Goal: Task Accomplishment & Management: Manage account settings

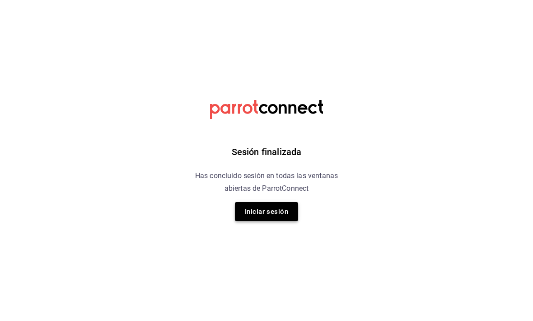
click at [276, 220] on button "Iniciar sesión" at bounding box center [266, 211] width 63 height 19
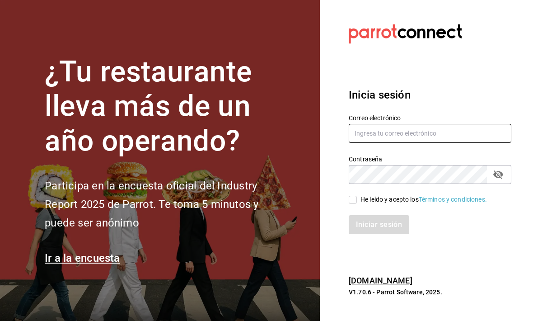
click at [397, 143] on input "text" at bounding box center [430, 133] width 163 height 19
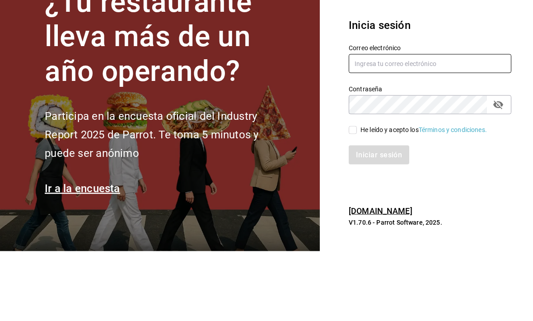
type input "[EMAIL_ADDRESS][DOMAIN_NAME]"
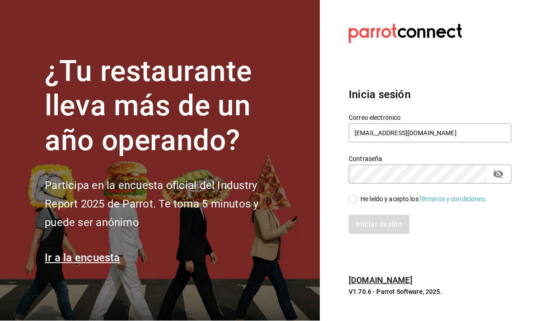
click at [350, 196] on input "He leído y acepto los Términos y condiciones." at bounding box center [353, 200] width 8 height 8
checkbox input "true"
click at [365, 215] on button "Iniciar sesión" at bounding box center [379, 224] width 61 height 19
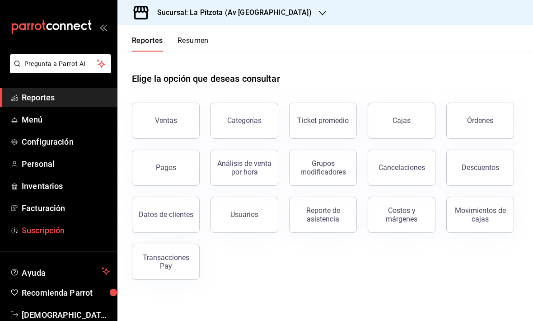
click at [35, 235] on span "Suscripción" at bounding box center [66, 230] width 88 height 12
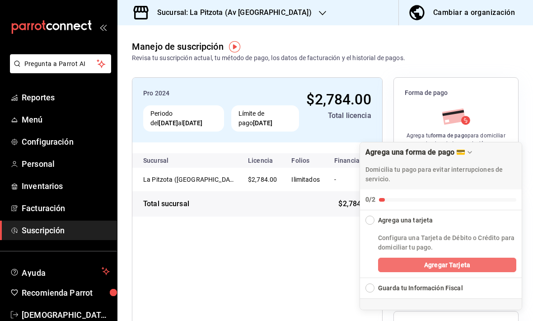
click at [475, 265] on button "Agregar Tarjeta" at bounding box center [447, 264] width 138 height 14
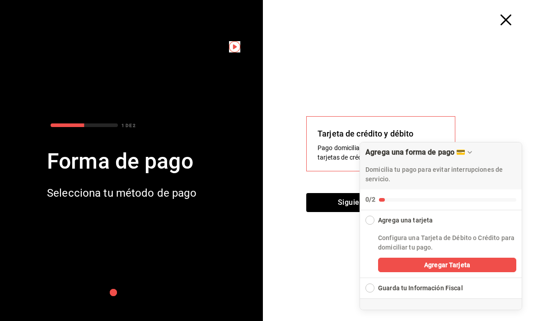
click at [378, 219] on div "Agrega una tarjeta" at bounding box center [441, 217] width 163 height 15
click at [367, 220] on div "Collapse Checklist" at bounding box center [369, 219] width 9 height 9
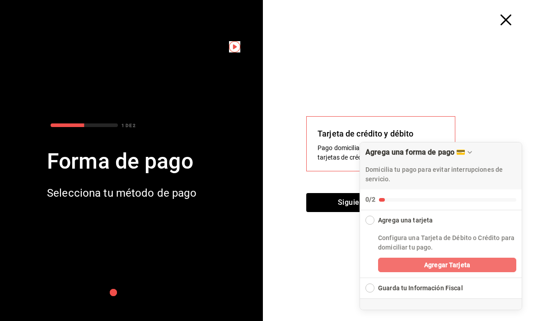
click at [411, 262] on button "Agregar Tarjeta" at bounding box center [447, 264] width 138 height 14
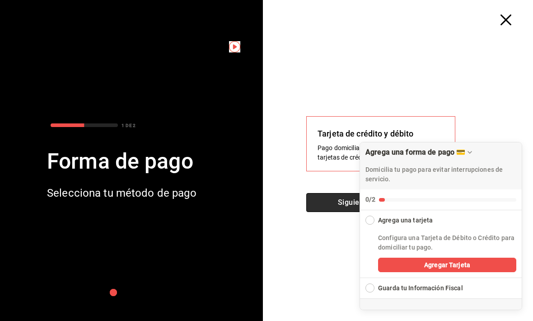
click at [348, 204] on button "Siguiente" at bounding box center [354, 202] width 96 height 19
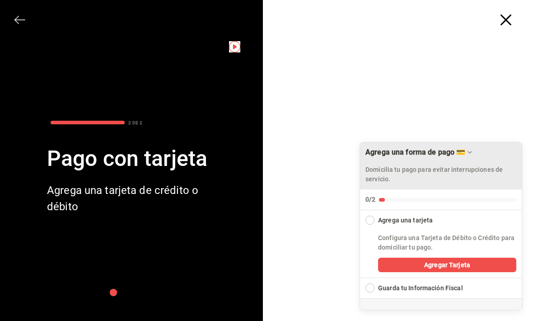
click at [473, 150] on icon "Drag to move checklist" at bounding box center [469, 152] width 7 height 7
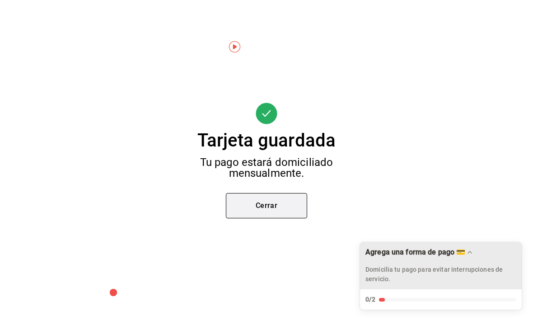
click at [282, 204] on button "Cerrar" at bounding box center [266, 205] width 81 height 25
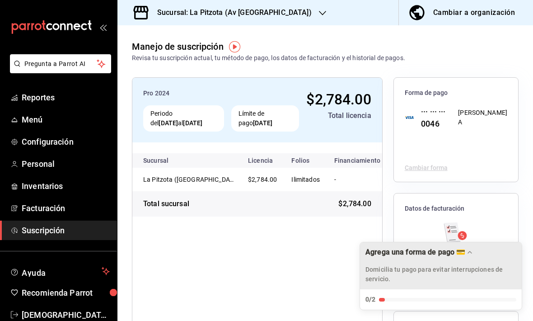
click at [291, 13] on div "Sucursal: La Pitzota (Av Monterrey)" at bounding box center [227, 12] width 205 height 25
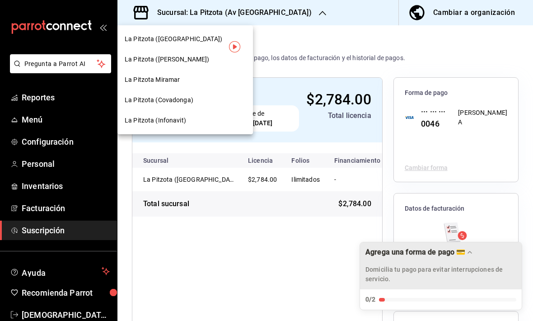
click at [220, 56] on div "La Pitzota (Obregón)" at bounding box center [185, 59] width 121 height 9
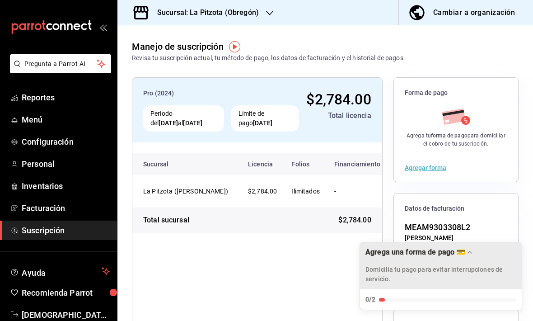
click at [411, 285] on div "Agrega una forma de pago 💳 Domicilia tu pago para evitar interrupciones de serv…" at bounding box center [441, 265] width 162 height 47
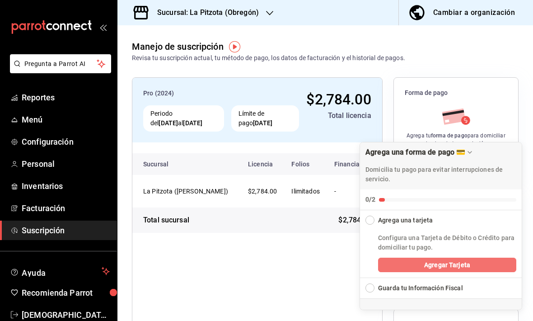
click at [412, 266] on button "Agregar Tarjeta" at bounding box center [447, 264] width 138 height 14
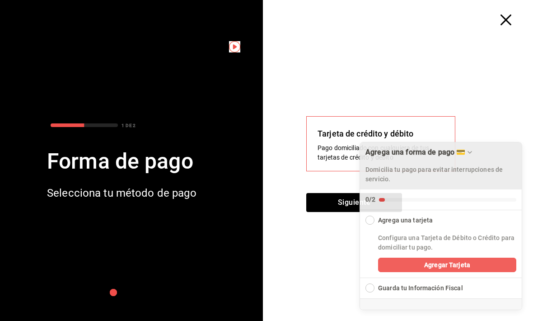
click at [477, 159] on div "Domicilia tu pago para evitar interrupciones de servicio." at bounding box center [440, 171] width 151 height 25
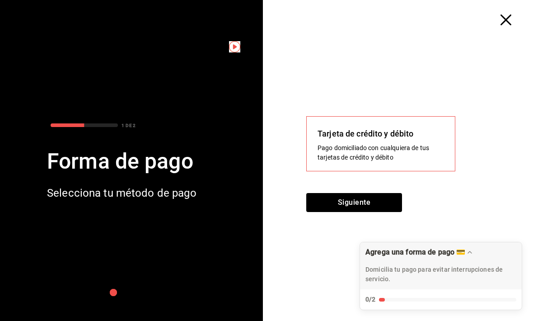
click at [367, 158] on div "Pago domiciliado con cualquiera de tus tarjetas de crédito y débito" at bounding box center [381, 152] width 126 height 19
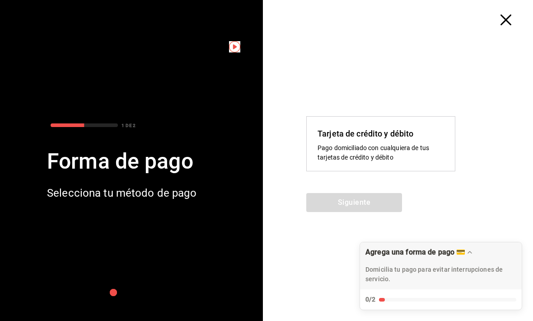
click at [375, 157] on div "Pago domiciliado con cualquiera de tus tarjetas de crédito y débito" at bounding box center [381, 152] width 126 height 19
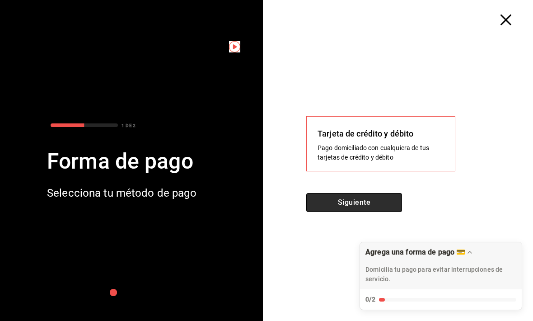
click at [352, 200] on button "Siguiente" at bounding box center [354, 202] width 96 height 19
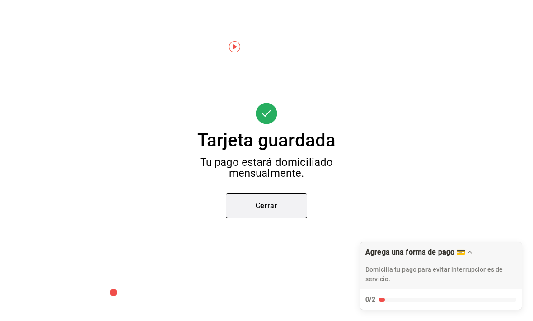
click at [293, 212] on button "Cerrar" at bounding box center [266, 205] width 81 height 25
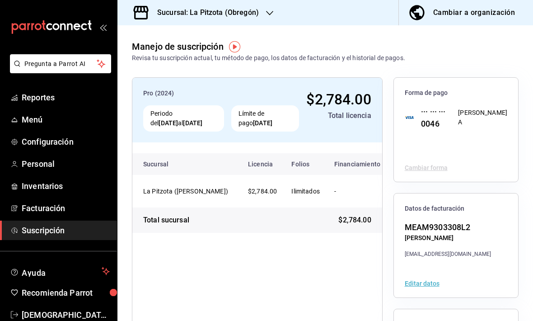
click at [270, 12] on icon "button" at bounding box center [269, 12] width 7 height 7
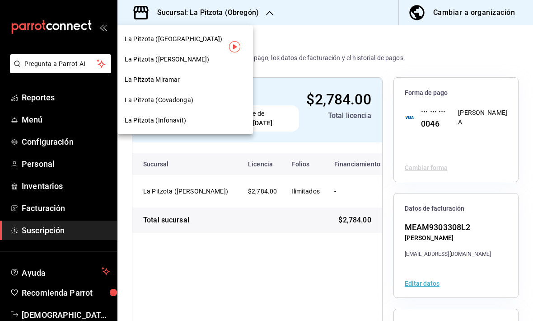
click at [182, 78] on div "La Pitzota Miramar" at bounding box center [185, 79] width 121 height 9
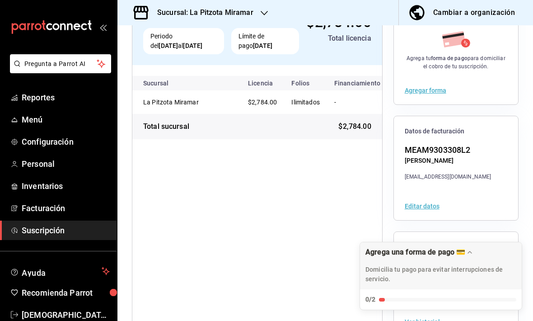
click at [437, 90] on button "Agregar forma" at bounding box center [426, 90] width 42 height 6
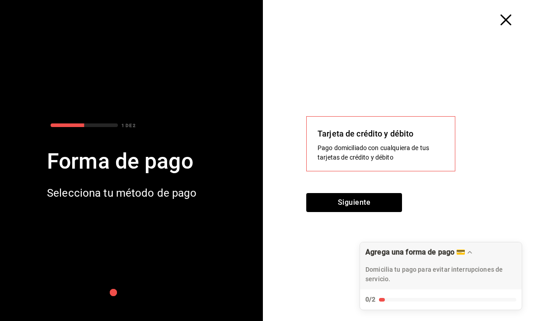
click at [366, 153] on div "Pago domiciliado con cualquiera de tus tarjetas de crédito y débito" at bounding box center [381, 152] width 126 height 19
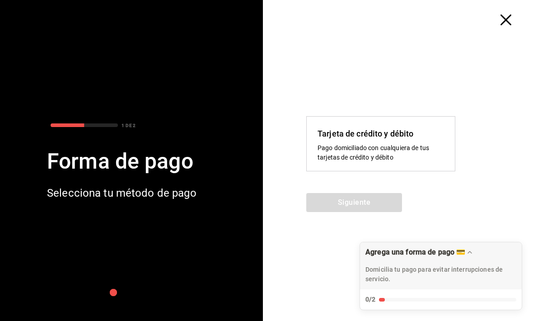
click at [340, 153] on div "Pago domiciliado con cualquiera de tus tarjetas de crédito y débito" at bounding box center [381, 152] width 126 height 19
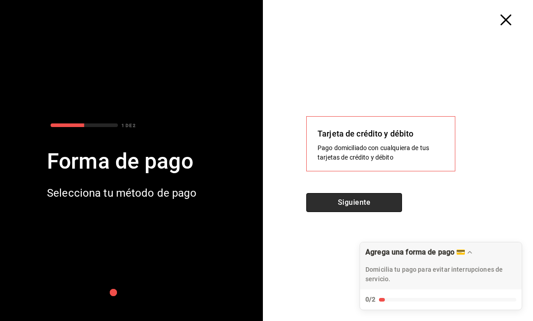
click at [332, 195] on button "Siguiente" at bounding box center [354, 202] width 96 height 19
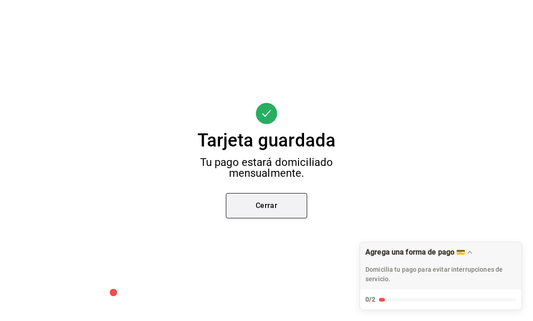
click at [303, 203] on button "Cerrar" at bounding box center [266, 205] width 81 height 25
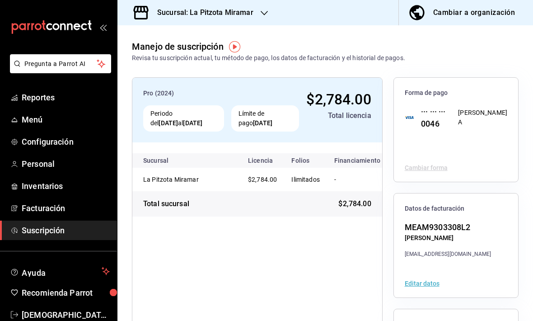
click at [255, 6] on div "Sucursal: La Pitzota Miramar" at bounding box center [198, 12] width 147 height 25
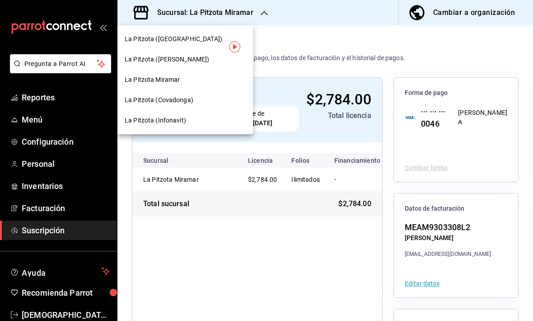
click at [185, 102] on span "La Pitzota (Covadonga)" at bounding box center [159, 99] width 69 height 9
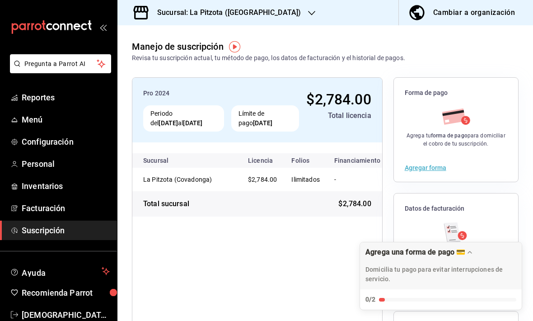
click at [421, 167] on button "Agregar forma" at bounding box center [426, 167] width 42 height 6
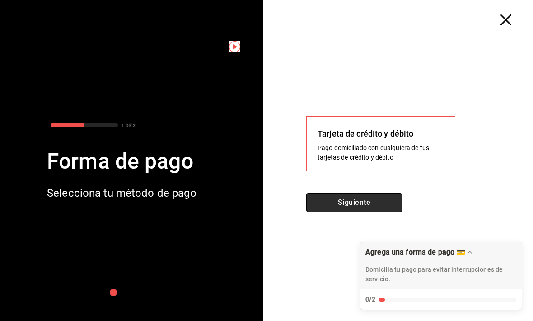
click at [353, 206] on button "Siguiente" at bounding box center [354, 202] width 96 height 19
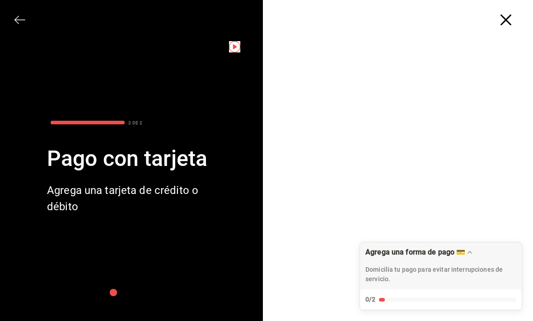
click at [505, 23] on icon "button" at bounding box center [505, 19] width 11 height 11
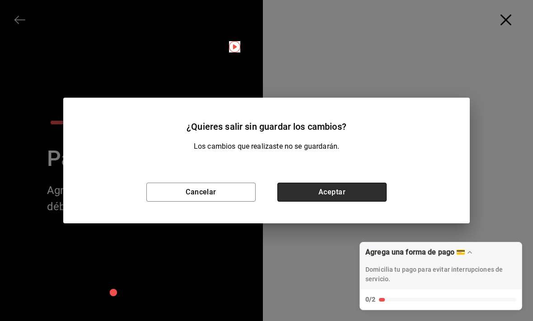
click at [297, 195] on button "Aceptar" at bounding box center [331, 191] width 109 height 19
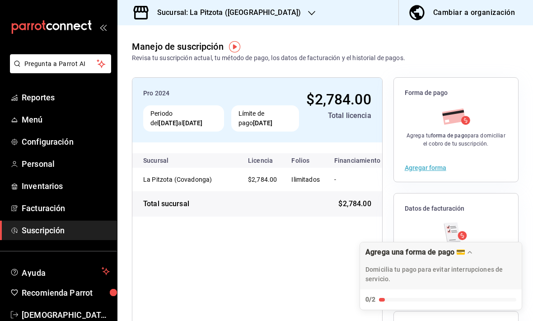
click at [267, 7] on div "Sucursal: La Pitzota (Covadonga)" at bounding box center [222, 12] width 194 height 25
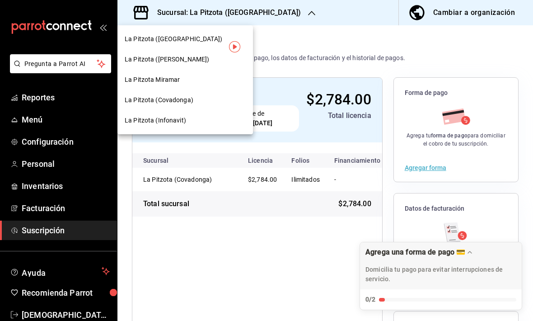
click at [219, 38] on div "La Pitzota (Av Monterrey)" at bounding box center [185, 38] width 121 height 9
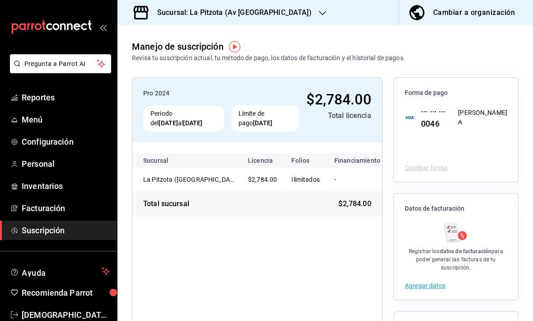
click at [249, 9] on h3 "Sucursal: La Pitzota (Av Monterrey)" at bounding box center [231, 12] width 162 height 11
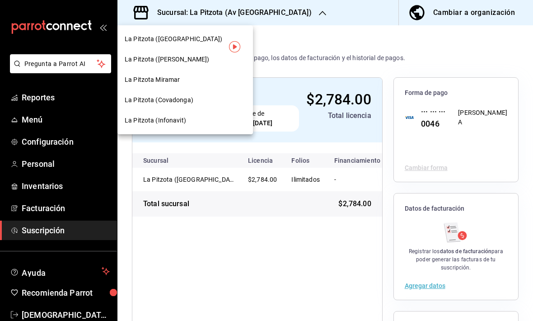
click at [214, 62] on div "La Pitzota (Obregón)" at bounding box center [185, 59] width 121 height 9
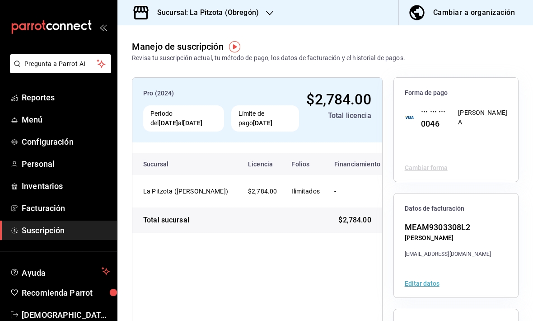
click at [256, 9] on h3 "Sucursal: La Pitzota (Obregón)" at bounding box center [204, 12] width 109 height 11
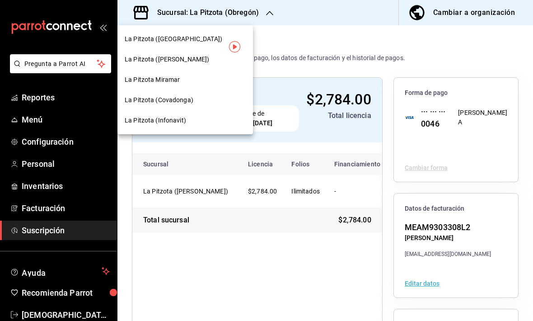
click at [187, 83] on div "La Pitzota Miramar" at bounding box center [185, 79] width 121 height 9
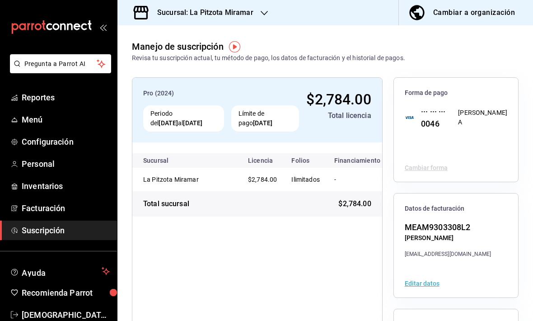
click at [259, 9] on div "Sucursal: La Pitzota Miramar" at bounding box center [198, 12] width 147 height 25
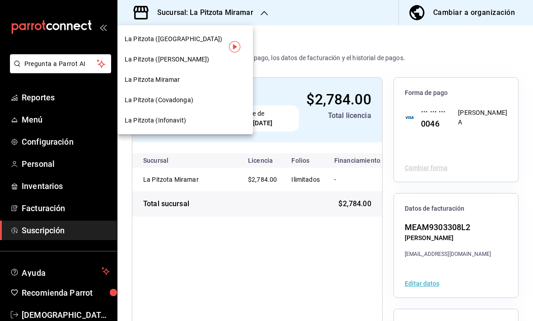
click at [174, 102] on span "La Pitzota (Covadonga)" at bounding box center [159, 99] width 69 height 9
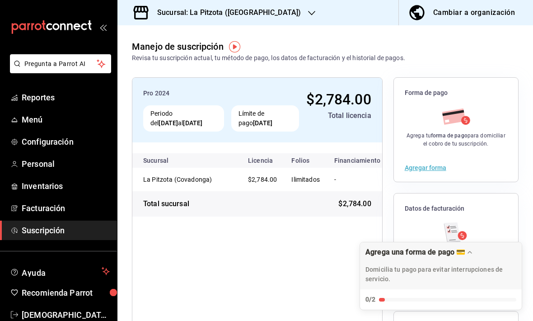
click at [249, 11] on h3 "Sucursal: La Pitzota (Covadonga)" at bounding box center [225, 12] width 151 height 11
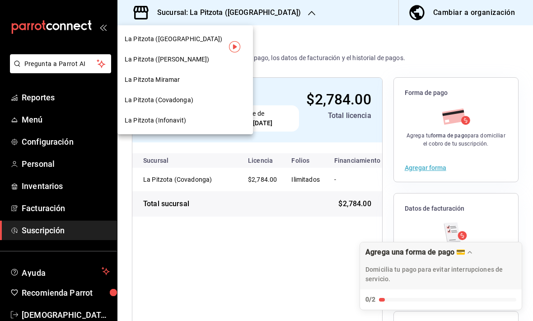
click at [210, 117] on div "La Pitzota (Infonavit)" at bounding box center [185, 120] width 121 height 9
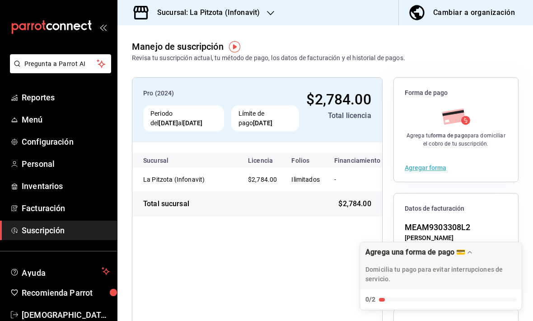
click at [271, 8] on div at bounding box center [270, 12] width 7 height 9
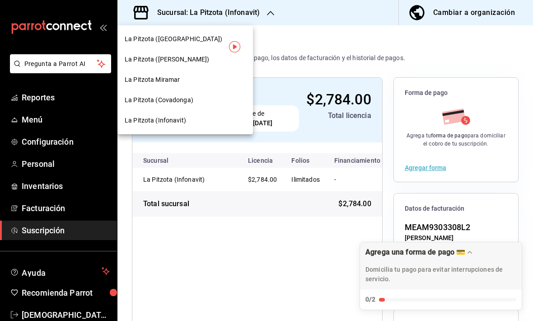
click at [431, 165] on div at bounding box center [266, 160] width 533 height 321
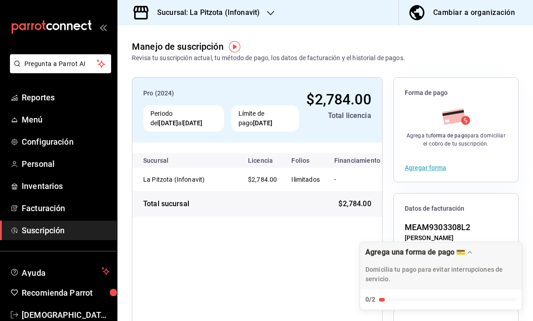
click at [430, 170] on button "Agregar forma" at bounding box center [426, 167] width 42 height 6
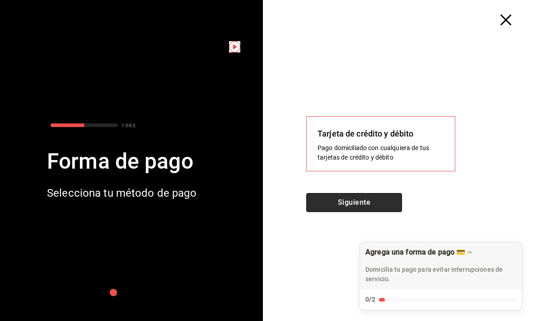
click at [324, 199] on button "Siguiente" at bounding box center [354, 202] width 96 height 19
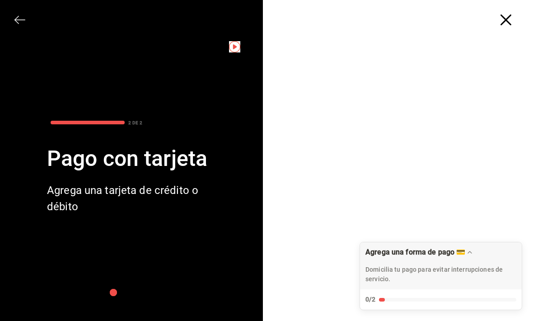
click at [210, 248] on div at bounding box center [115, 264] width 202 height 84
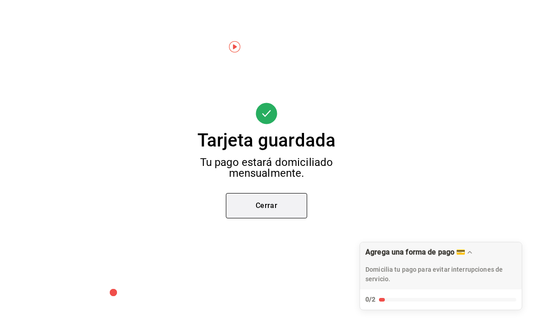
click at [258, 204] on button "Cerrar" at bounding box center [266, 205] width 81 height 25
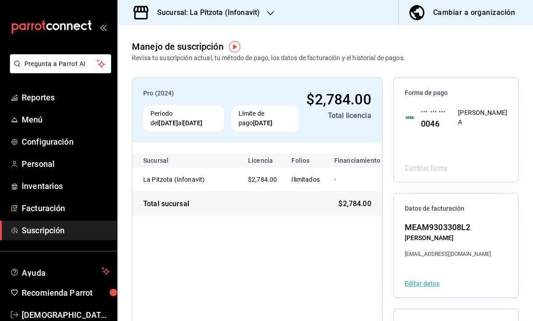
click at [245, 9] on h3 "Sucursal: La Pitzota (Infonavit)" at bounding box center [205, 12] width 110 height 11
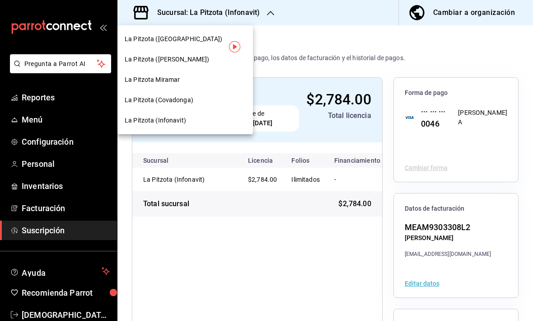
click at [188, 97] on span "La Pitzota (Covadonga)" at bounding box center [159, 99] width 69 height 9
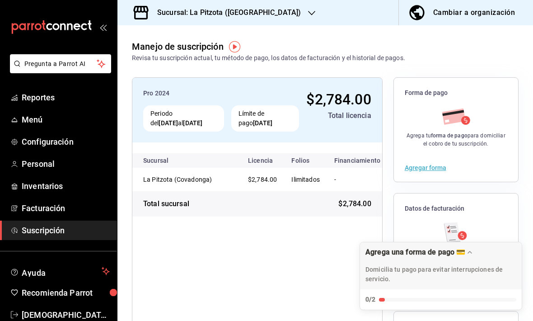
click at [430, 166] on button "Agregar forma" at bounding box center [426, 167] width 42 height 6
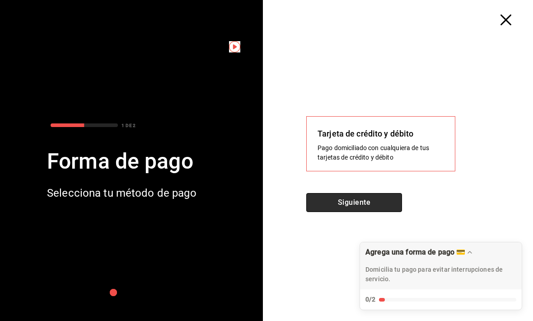
click at [344, 210] on button "Siguiente" at bounding box center [354, 202] width 96 height 19
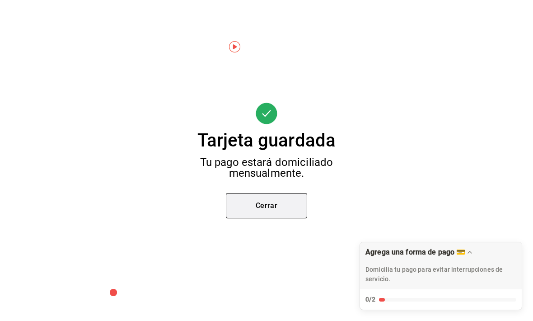
click at [243, 209] on button "Cerrar" at bounding box center [266, 205] width 81 height 25
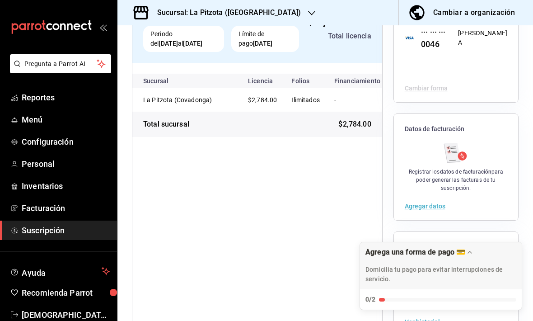
scroll to position [79, 0]
click at [411, 207] on button "Agregar datos" at bounding box center [425, 206] width 41 height 6
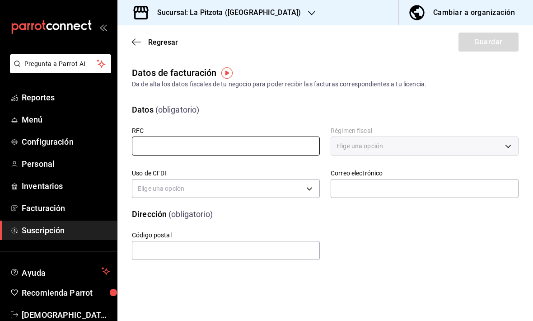
click at [255, 145] on input "text" at bounding box center [226, 145] width 188 height 19
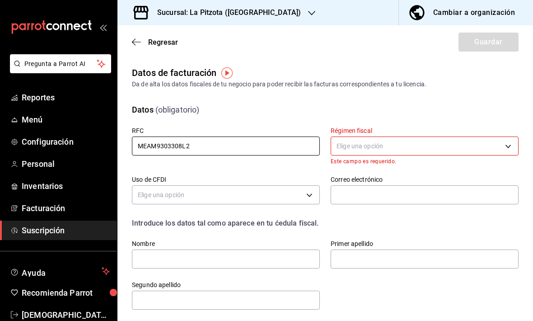
type input "MEAM9303308L2"
click at [444, 142] on body "Pregunta a Parrot AI Reportes Menú Configuración Personal Inventarios Facturaci…" at bounding box center [266, 160] width 533 height 321
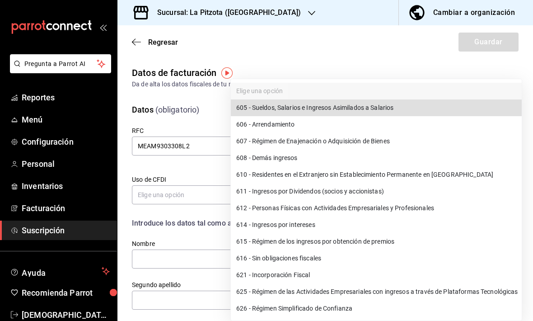
click at [287, 207] on li "612 - Personas Físicas con Actividades Empresariales y Profesionales" at bounding box center [376, 208] width 291 height 17
type input "612"
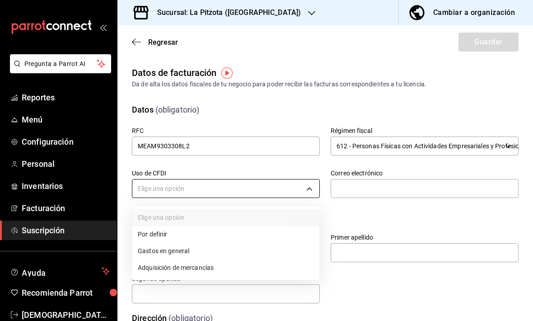
click at [272, 194] on body "Pregunta a Parrot AI Reportes Menú Configuración Personal Inventarios Facturaci…" at bounding box center [266, 160] width 533 height 321
click at [215, 253] on li "Gastos en general" at bounding box center [225, 251] width 187 height 17
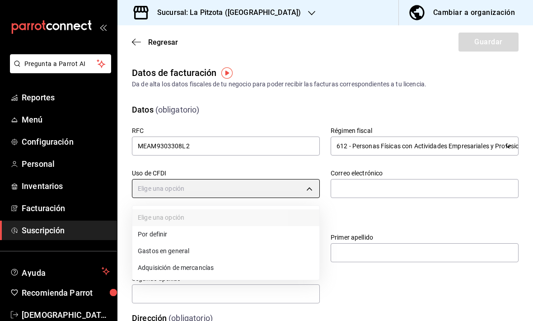
type input "G03"
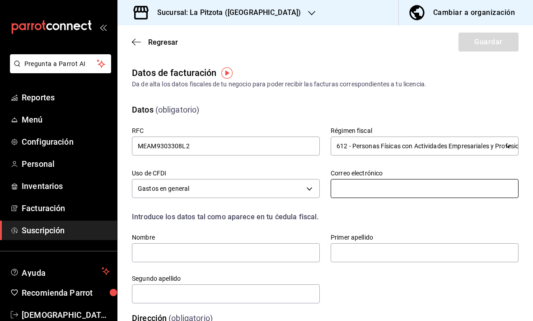
click at [360, 192] on input "text" at bounding box center [425, 188] width 188 height 19
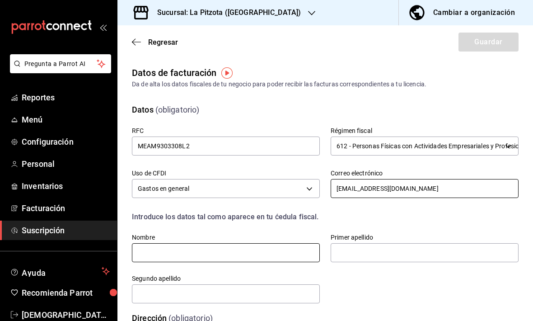
type input "FACTURASLAPITZOTA@GMAIL.COM"
click at [294, 252] on input "text" at bounding box center [226, 252] width 188 height 19
type input "M"
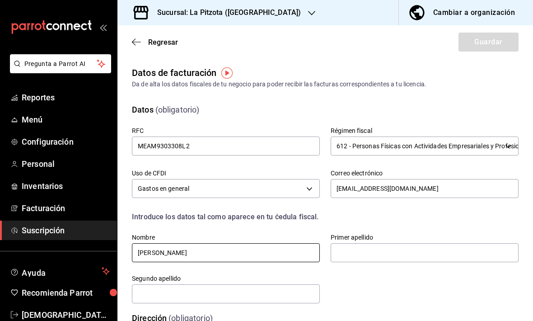
type input "MARTHA MARISOL"
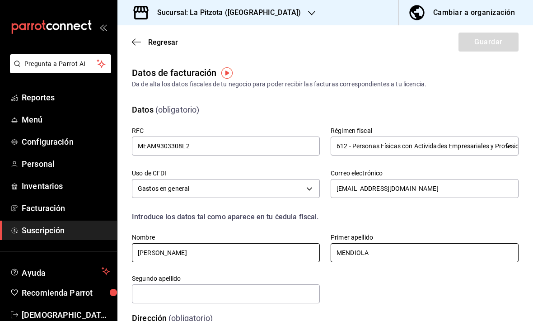
type input "MENDIOLA"
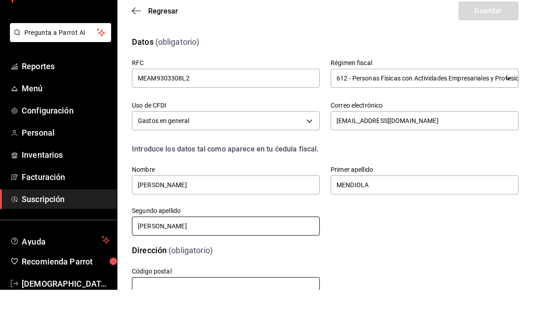
scroll to position [36, 0]
type input "ALVAREZ"
click at [241, 309] on input "text" at bounding box center [226, 318] width 188 height 19
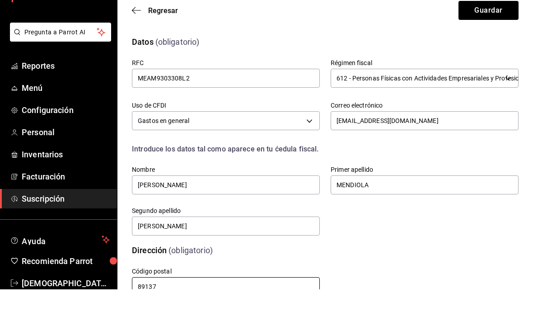
type input "89137"
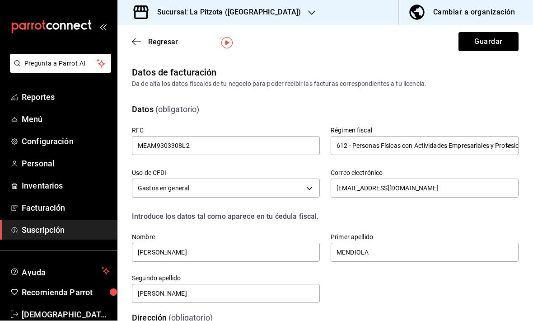
scroll to position [0, 0]
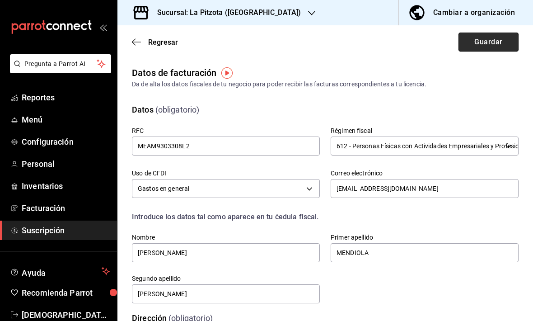
click at [483, 45] on button "Guardar" at bounding box center [488, 42] width 60 height 19
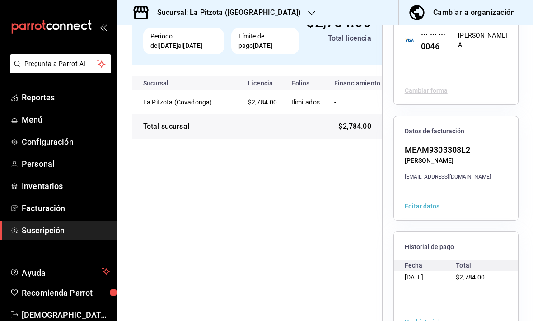
scroll to position [77, 0]
click at [242, 9] on h3 "Sucursal: La Pitzota (Covadonga)" at bounding box center [225, 12] width 151 height 11
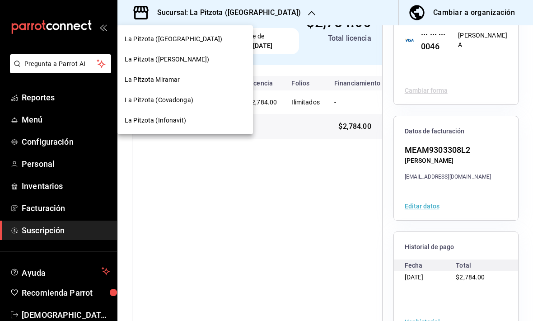
click at [205, 41] on div "La Pitzota (Av Monterrey)" at bounding box center [185, 38] width 121 height 9
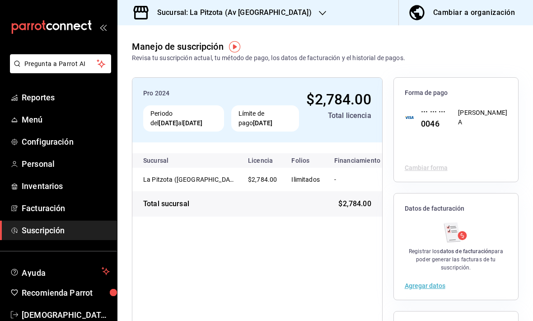
click at [420, 282] on button "Agregar datos" at bounding box center [425, 285] width 41 height 6
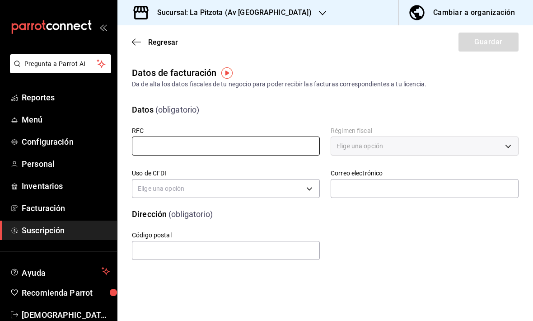
click at [203, 151] on input "text" at bounding box center [226, 145] width 188 height 19
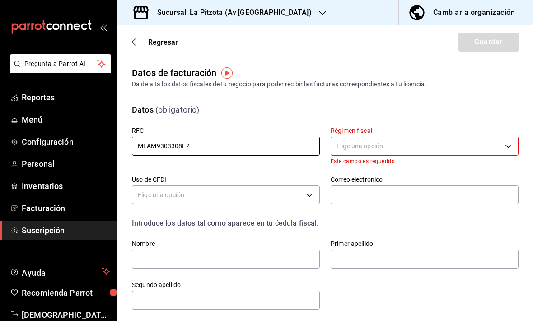
type input "MEAM9303308L2"
click at [397, 148] on body "Pregunta a Parrot AI Reportes Menú Configuración Personal Inventarios Facturaci…" at bounding box center [266, 160] width 533 height 321
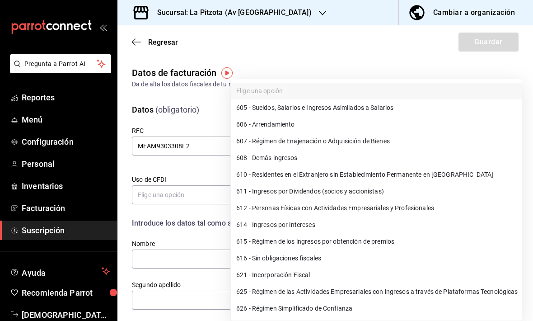
click at [307, 210] on li "612 - Personas Físicas con Actividades Empresariales y Profesionales" at bounding box center [376, 208] width 291 height 17
type input "612"
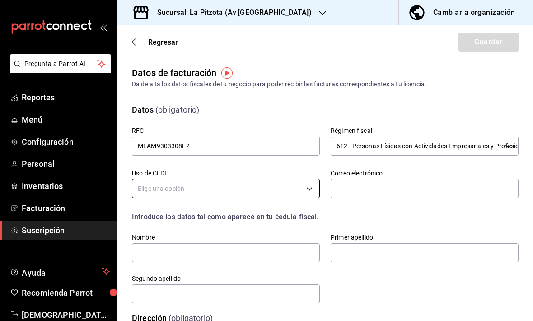
click at [227, 194] on body "Pregunta a Parrot AI Reportes Menú Configuración Personal Inventarios Facturaci…" at bounding box center [266, 160] width 533 height 321
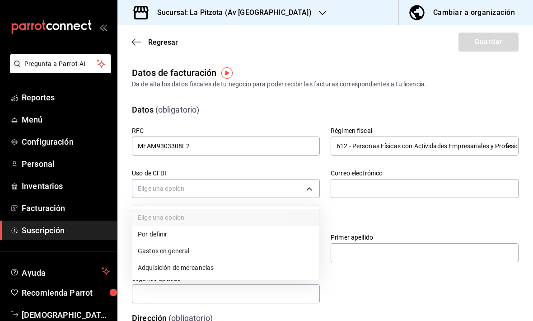
click at [203, 249] on li "Gastos en general" at bounding box center [225, 251] width 187 height 17
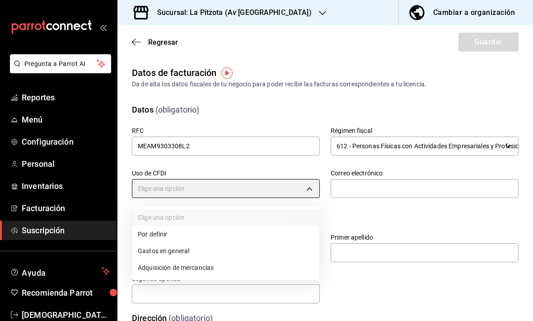
type input "G03"
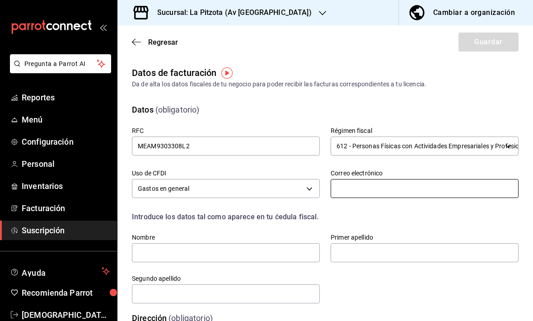
click at [342, 188] on input "text" at bounding box center [425, 188] width 188 height 19
type input "FACTURASLAPITZOTA@GMAIL.COM"
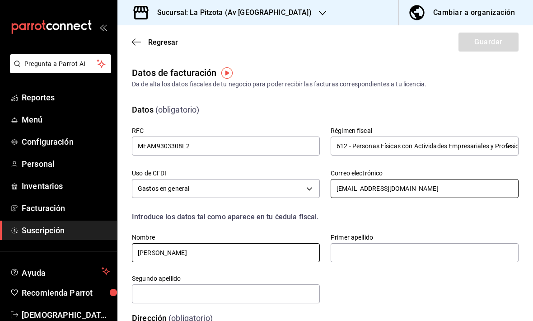
type input "MARTHA MARISOL"
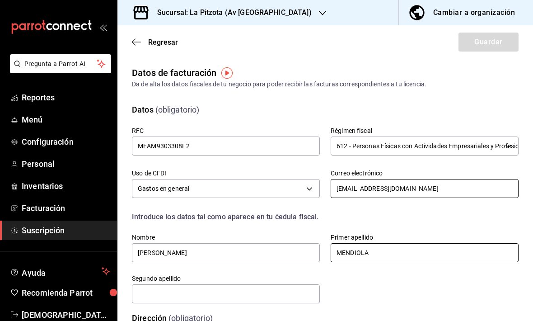
type input "MENDIOLA"
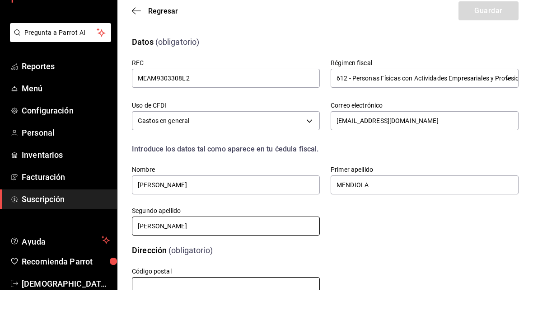
scroll to position [36, 0]
type input "ALVAREZ"
click at [252, 309] on input "text" at bounding box center [226, 318] width 188 height 19
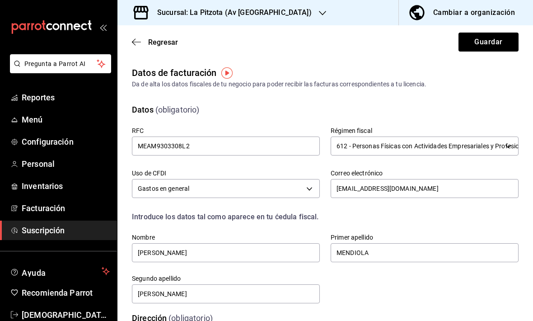
scroll to position [0, 0]
type input "89137"
click at [468, 43] on button "Guardar" at bounding box center [488, 42] width 60 height 19
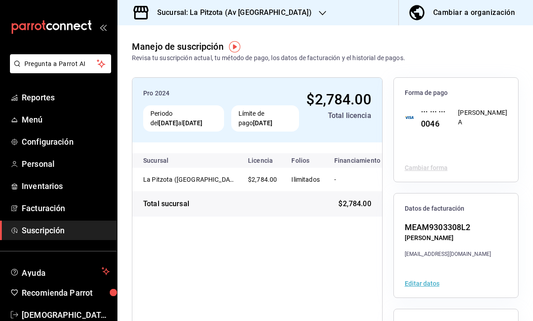
click at [243, 9] on h3 "Sucursal: La Pitzota (Av Monterrey)" at bounding box center [231, 12] width 162 height 11
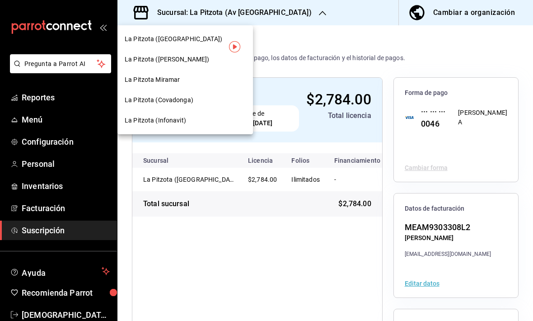
click at [200, 59] on div "La Pitzota (Obregón)" at bounding box center [185, 59] width 121 height 9
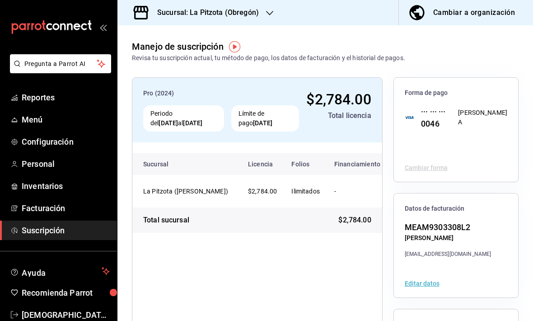
click at [425, 280] on button "Editar datos" at bounding box center [422, 283] width 35 height 6
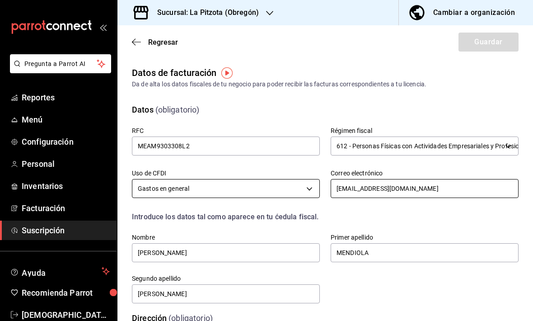
drag, startPoint x: 372, startPoint y: 188, endPoint x: 234, endPoint y: 196, distance: 138.5
click at [234, 196] on div "RFC MEAM9303308L2 Régimen fiscal 612 - Personas Físicas con Actividades Empresa…" at bounding box center [314, 205] width 408 height 200
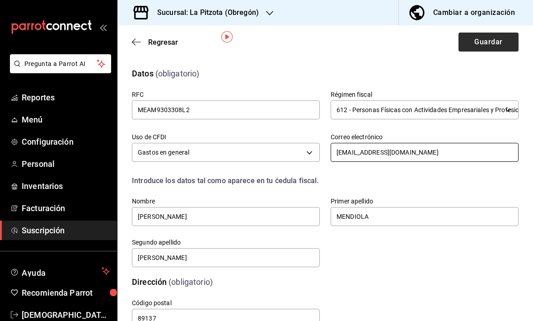
type input "FACTURASLAPITZOTA@gmail.com"
click at [465, 39] on button "Guardar" at bounding box center [488, 42] width 60 height 19
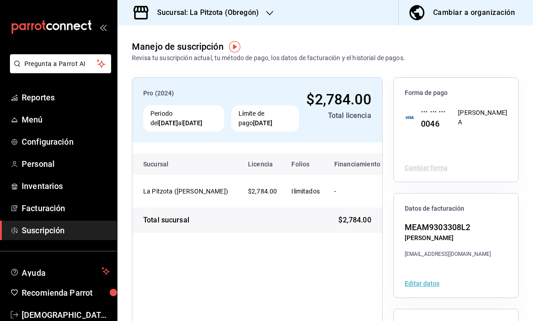
click at [228, 16] on h3 "Sucursal: La Pitzota (Obregón)" at bounding box center [204, 12] width 109 height 11
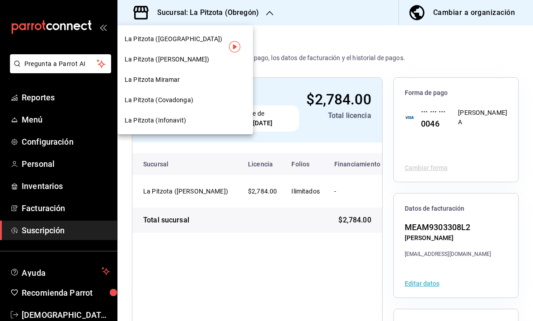
click at [182, 81] on div "La Pitzota Miramar" at bounding box center [185, 79] width 121 height 9
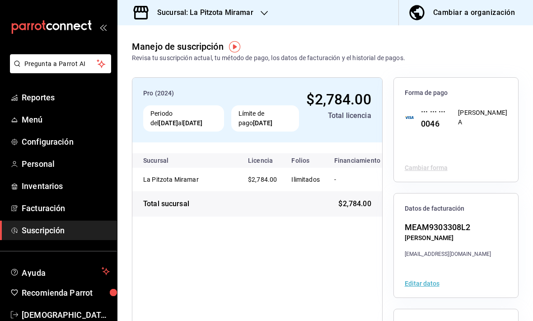
click at [432, 283] on button "Editar datos" at bounding box center [422, 283] width 35 height 6
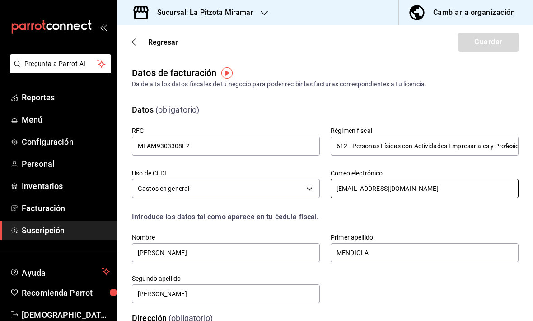
click at [377, 188] on input "lapitzota.tam@gmail.com" at bounding box center [425, 188] width 188 height 19
type input "FACTURASLAPITZOTA@gmail.com"
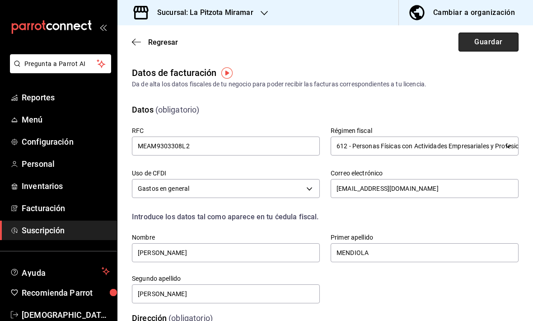
click at [501, 44] on button "Guardar" at bounding box center [488, 42] width 60 height 19
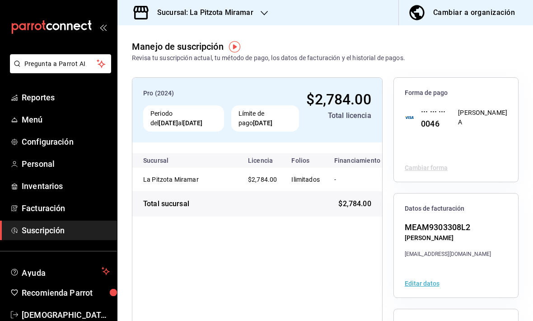
click at [240, 9] on h3 "Sucursal: La Pitzota Miramar" at bounding box center [201, 12] width 103 height 11
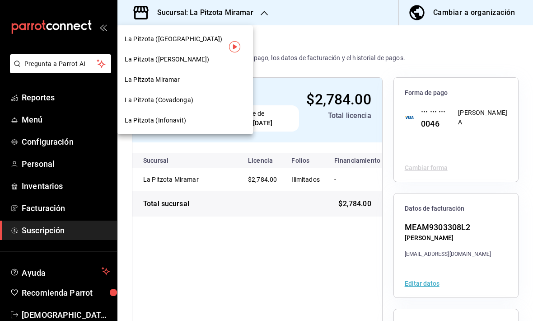
click at [191, 101] on span "La Pitzota (Covadonga)" at bounding box center [159, 99] width 69 height 9
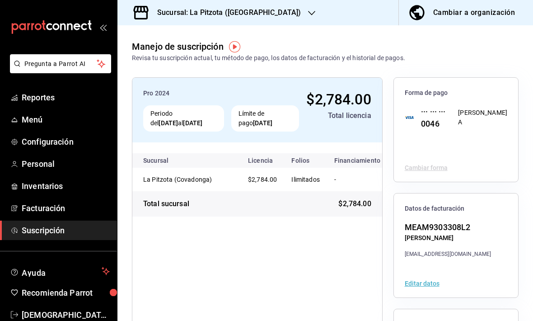
click at [308, 14] on icon "button" at bounding box center [311, 12] width 7 height 7
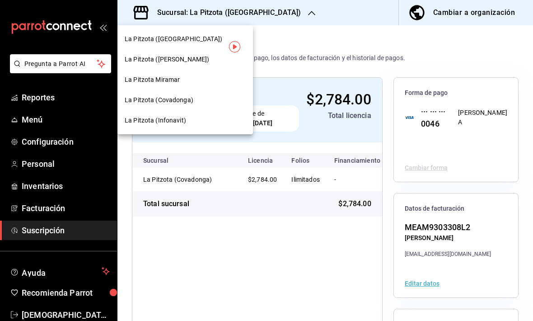
click at [176, 121] on span "La Pitzota (Infonavit)" at bounding box center [155, 120] width 61 height 9
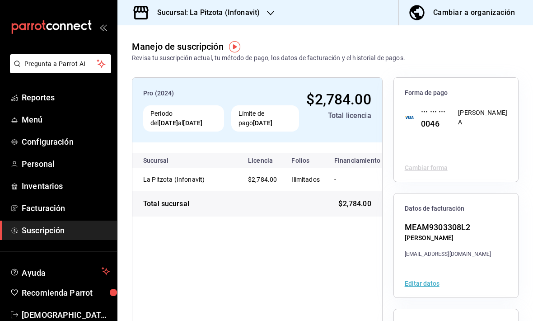
click at [412, 282] on button "Editar datos" at bounding box center [422, 283] width 35 height 6
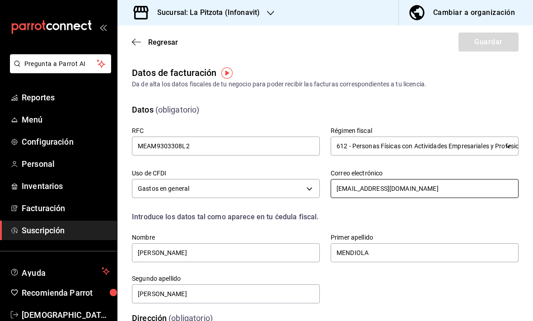
click at [376, 187] on input "lapitzota.tam@gmail.com" at bounding box center [425, 188] width 188 height 19
type input "FACTURASLAPITZOTA@gmail.com"
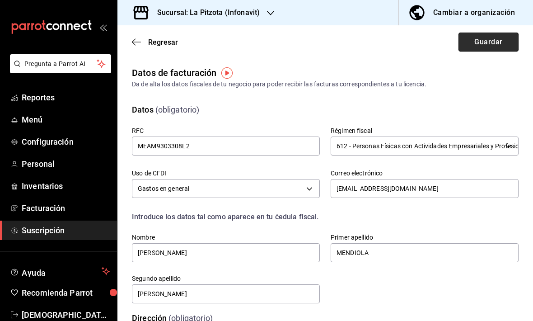
click at [498, 38] on button "Guardar" at bounding box center [488, 42] width 60 height 19
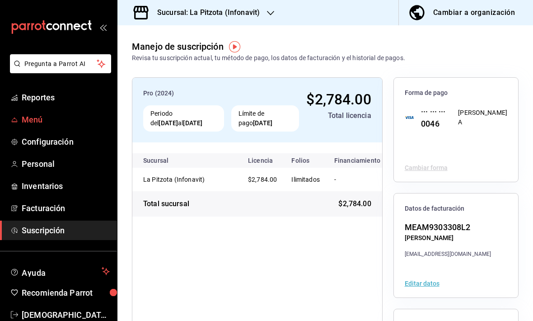
click at [69, 120] on span "Menú" at bounding box center [66, 119] width 88 height 12
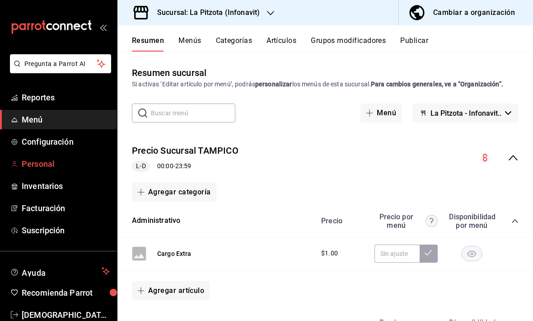
click at [51, 159] on span "Personal" at bounding box center [66, 164] width 88 height 12
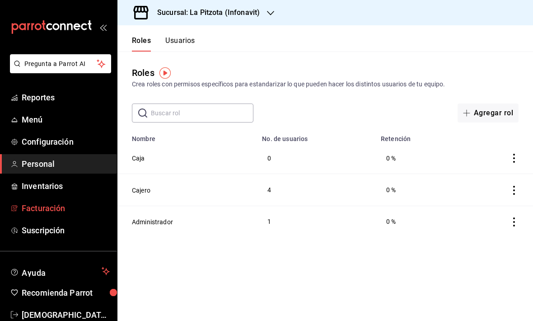
click at [41, 201] on link "Facturación" at bounding box center [58, 207] width 117 height 19
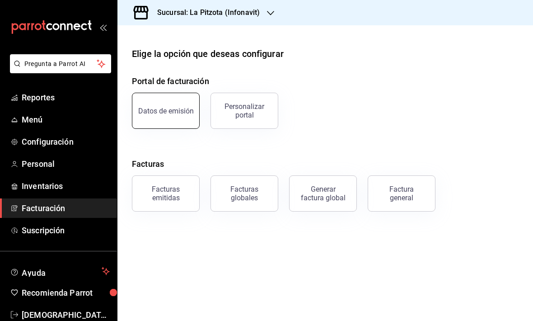
click at [170, 120] on button "Datos de emisión" at bounding box center [166, 111] width 68 height 36
